Goal: Obtain resource: Download file/media

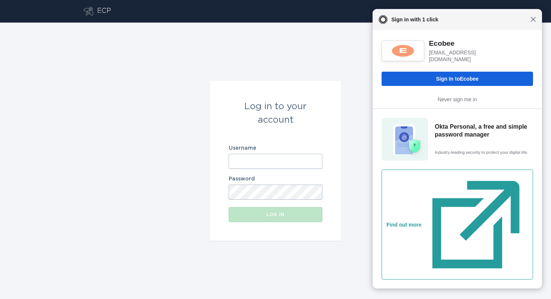
click at [532, 22] on span "Close" at bounding box center [534, 19] width 6 height 6
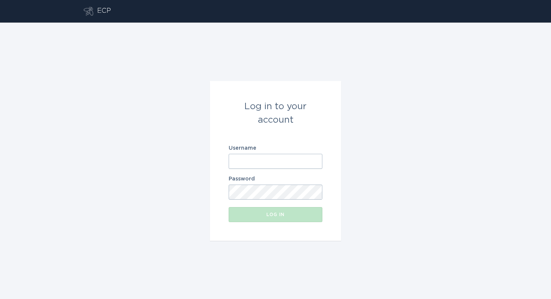
click at [276, 160] on input "Username" at bounding box center [276, 161] width 94 height 15
type input "[EMAIL_ADDRESS][DOMAIN_NAME]"
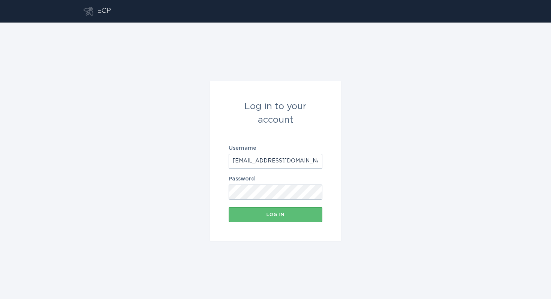
click at [221, 226] on form "Log in to your account Username [EMAIL_ADDRESS][DOMAIN_NAME] Password Log in" at bounding box center [275, 161] width 131 height 160
click at [244, 216] on button "Log in" at bounding box center [276, 214] width 94 height 15
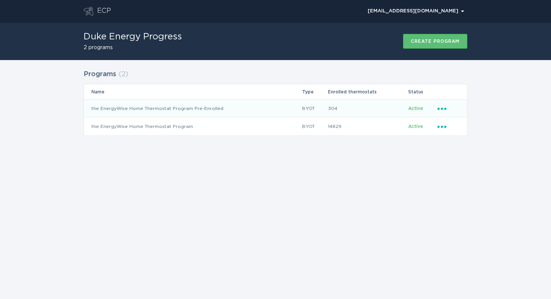
click at [442, 108] on icon "Popover menu" at bounding box center [442, 109] width 9 height 2
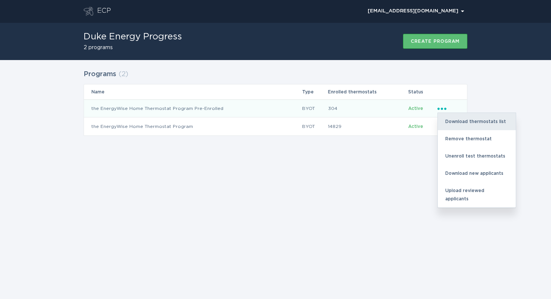
click at [461, 122] on div "Download thermostats list" at bounding box center [477, 121] width 78 height 17
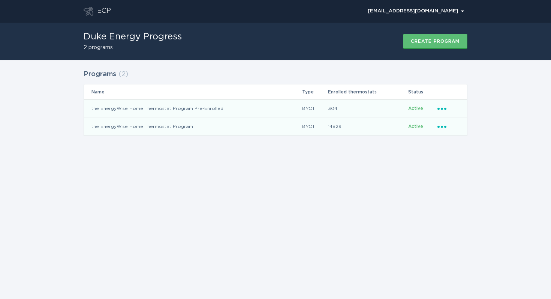
click at [440, 126] on icon "Ellipsis" at bounding box center [443, 125] width 10 height 6
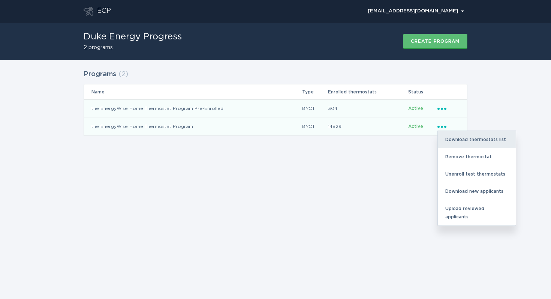
click at [452, 139] on div "Download thermostats list" at bounding box center [477, 139] width 78 height 17
click at [471, 138] on div "Download thermostats list" at bounding box center [477, 139] width 78 height 17
click at [478, 138] on div "Download thermostats list" at bounding box center [477, 139] width 78 height 17
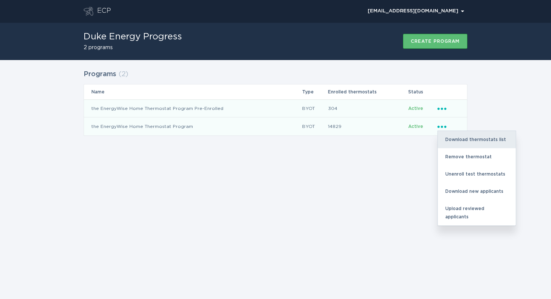
click at [471, 136] on div "Download thermostats list" at bounding box center [477, 139] width 78 height 17
click at [473, 135] on div "Download thermostats list" at bounding box center [477, 139] width 78 height 17
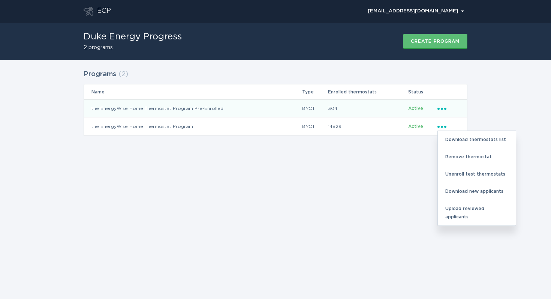
click at [487, 100] on div "Programs ( 2 ) Name Type Enrolled thermostats Status the EnergyWise Home Thermo…" at bounding box center [275, 107] width 551 height 94
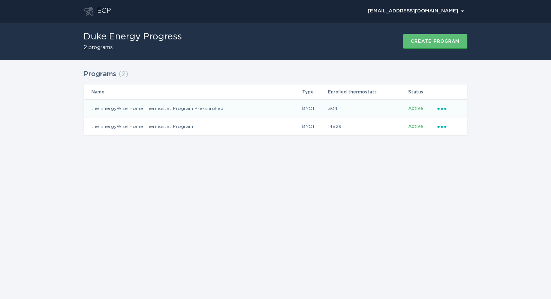
click at [511, 58] on div "Duke Energy Progress 2 programs Create program" at bounding box center [275, 40] width 551 height 37
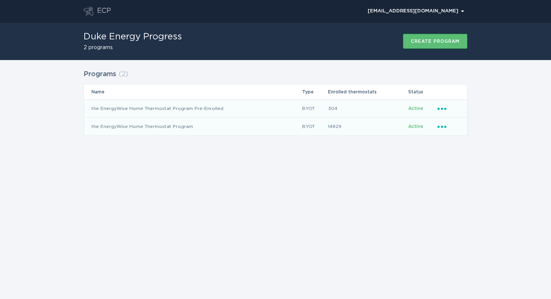
click at [437, 123] on td "Ellipsis" at bounding box center [452, 126] width 30 height 18
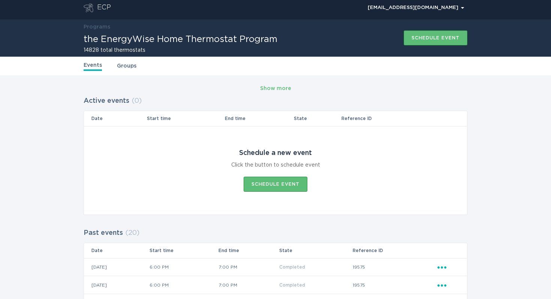
scroll to position [4, 0]
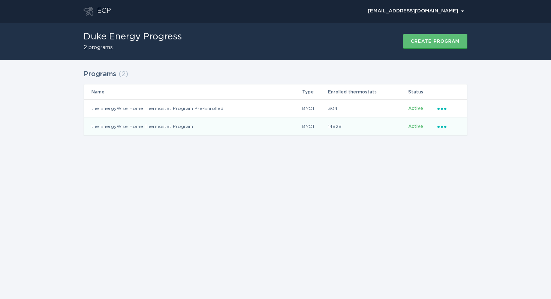
click at [439, 125] on icon "Ellipsis" at bounding box center [443, 125] width 10 height 6
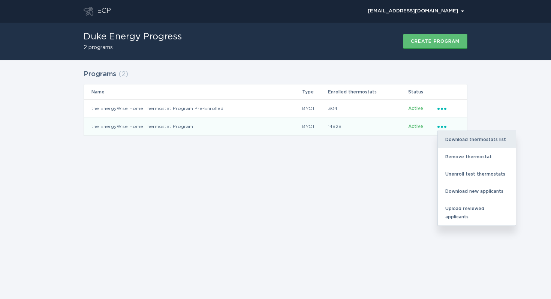
click at [461, 138] on div "Download thermostats list" at bounding box center [477, 139] width 78 height 17
